Goal: Browse casually: Explore the website without a specific task or goal

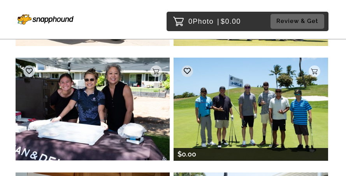
scroll to position [6275, 0]
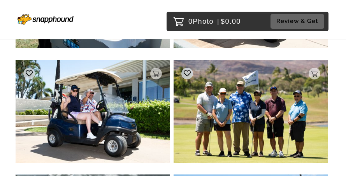
click at [249, 103] on img at bounding box center [251, 111] width 154 height 103
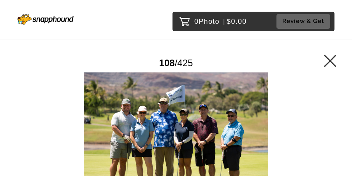
click at [335, 59] on icon at bounding box center [330, 61] width 12 height 12
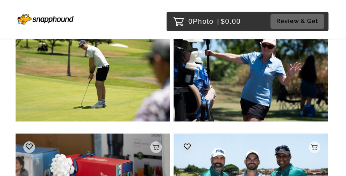
scroll to position [13219, 0]
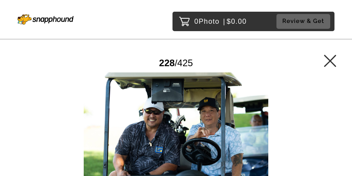
click at [331, 60] on icon at bounding box center [330, 61] width 12 height 12
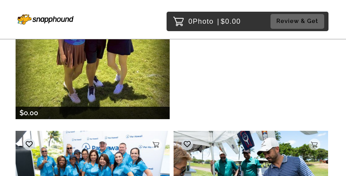
scroll to position [312, 0]
